Goal: Transaction & Acquisition: Purchase product/service

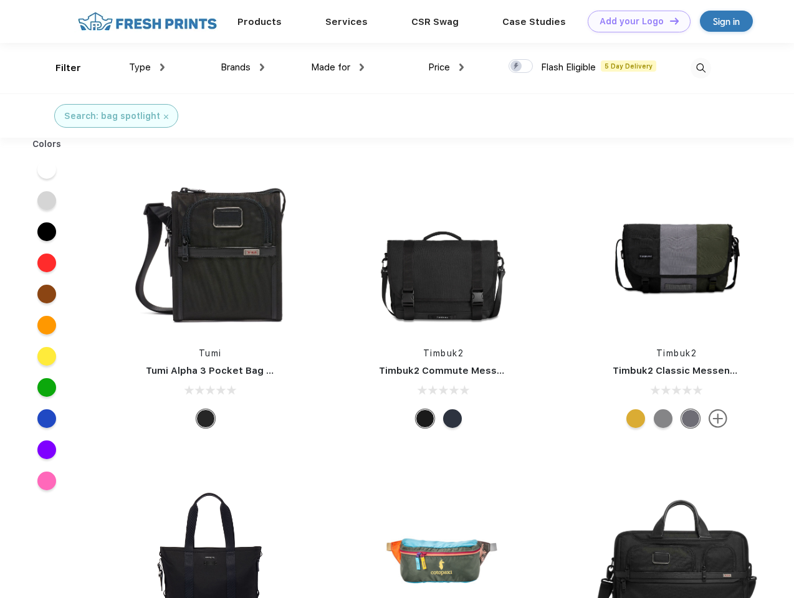
scroll to position [1, 0]
click at [634, 21] on link "Add your Logo Design Tool" at bounding box center [639, 22] width 103 height 22
click at [0, 0] on div "Design Tool" at bounding box center [0, 0] width 0 height 0
click at [669, 21] on link "Add your Logo Design Tool" at bounding box center [639, 22] width 103 height 22
click at [60, 68] on div "Filter" at bounding box center [68, 68] width 26 height 14
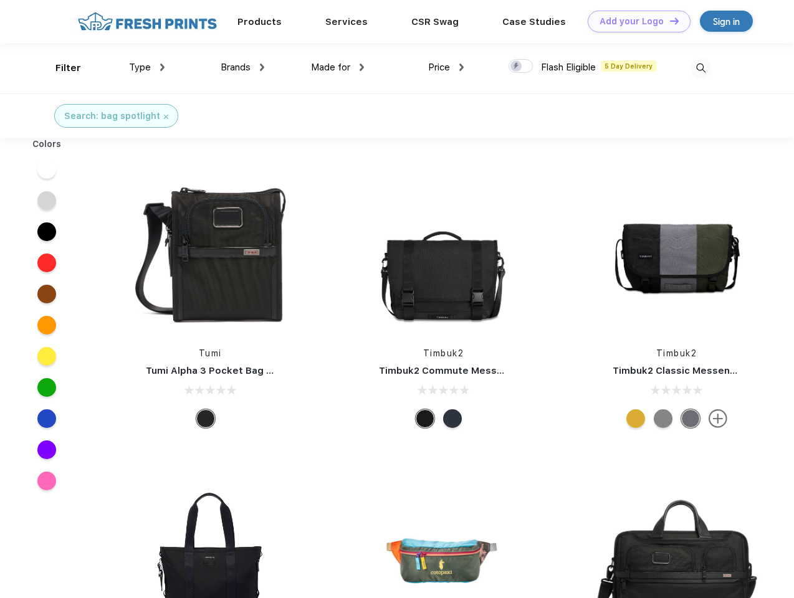
click at [147, 67] on span "Type" at bounding box center [140, 67] width 22 height 11
click at [242, 67] on span "Brands" at bounding box center [236, 67] width 30 height 11
click at [338, 67] on span "Made for" at bounding box center [330, 67] width 39 height 11
click at [446, 67] on span "Price" at bounding box center [439, 67] width 22 height 11
click at [521, 67] on div at bounding box center [521, 66] width 24 height 14
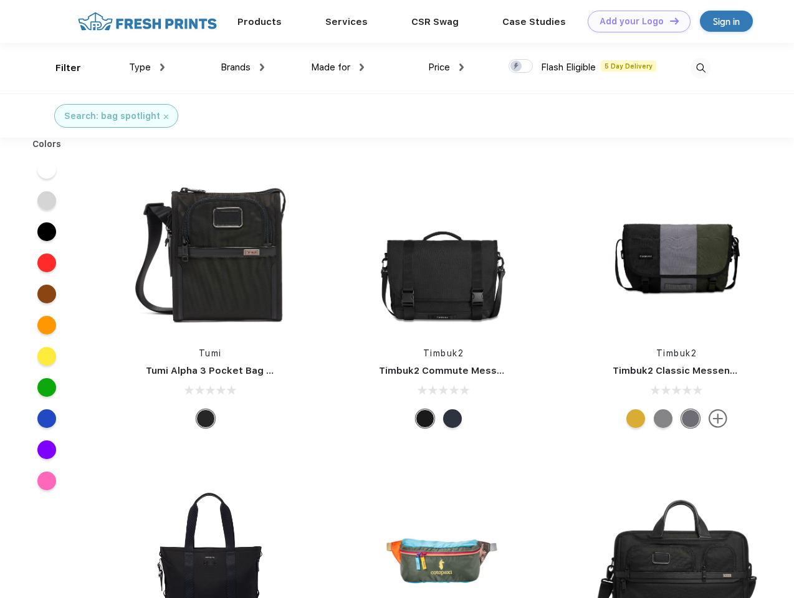
click at [517, 67] on input "checkbox" at bounding box center [513, 63] width 8 height 8
click at [701, 68] on img at bounding box center [701, 68] width 21 height 21
